Goal: Answer question/provide support: Share knowledge or assist other users

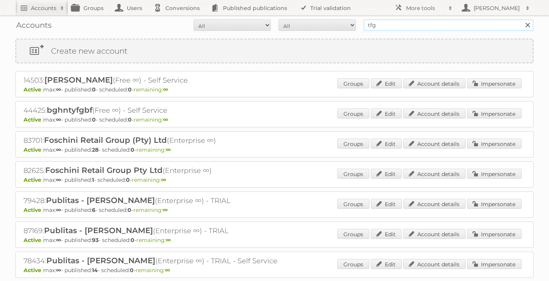
click at [378, 25] on input "tfg" at bounding box center [449, 25] width 170 height 12
type input "t"
type input "expert"
click at [522, 19] on input "Search" at bounding box center [528, 25] width 12 height 12
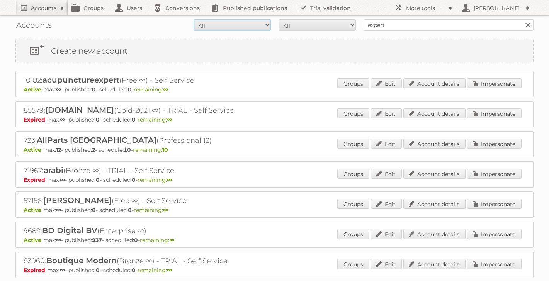
click at [268, 25] on select "All Active Expired Pending" at bounding box center [232, 25] width 77 height 12
select select "active"
click at [309, 24] on select "All Paid Trials Self service" at bounding box center [317, 25] width 77 height 12
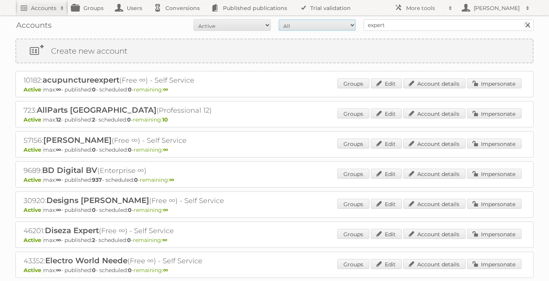
click at [305, 28] on select "All Paid Trials Self service" at bounding box center [317, 25] width 77 height 12
select select "paid"
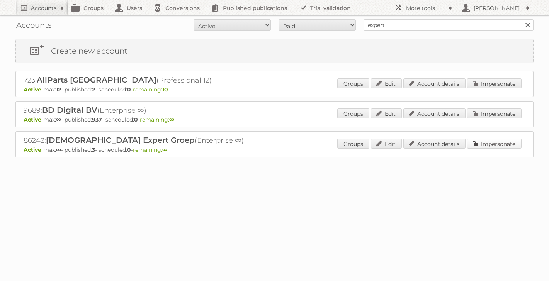
click at [489, 143] on link "Impersonate" at bounding box center [494, 144] width 54 height 10
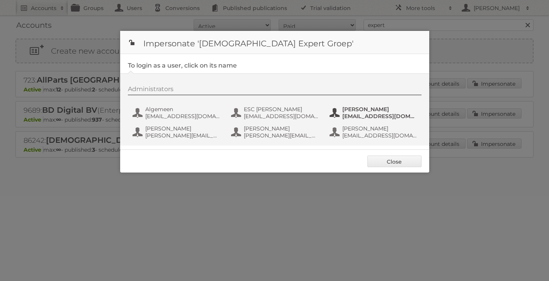
click at [361, 115] on span "[EMAIL_ADDRESS][DOMAIN_NAME]" at bounding box center [379, 116] width 75 height 7
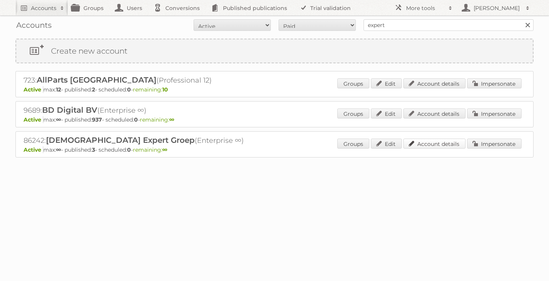
click at [422, 144] on link "Account details" at bounding box center [434, 144] width 62 height 10
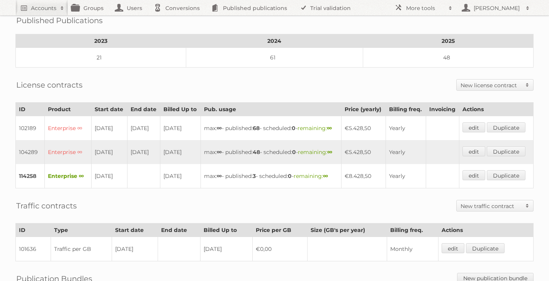
scroll to position [119, 0]
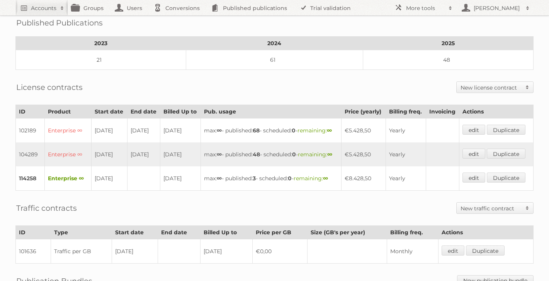
click at [528, 25] on div "Published Publications 2023 2024 2025 21 61 48" at bounding box center [274, 41] width 518 height 57
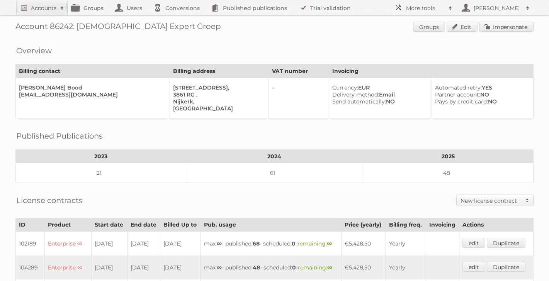
scroll to position [0, 0]
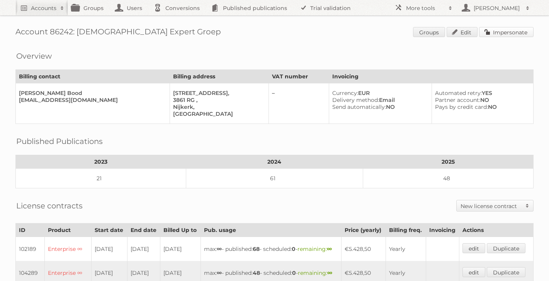
click at [515, 34] on link "Impersonate" at bounding box center [506, 32] width 54 height 10
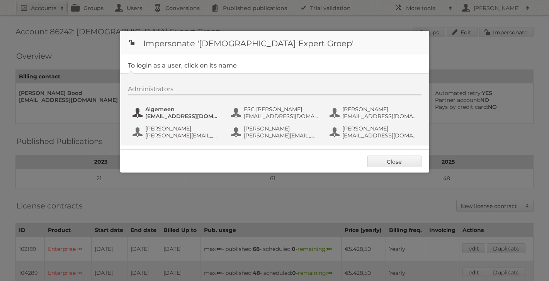
click at [167, 114] on span "[EMAIL_ADDRESS][DOMAIN_NAME]" at bounding box center [182, 116] width 75 height 7
